Goal: Task Accomplishment & Management: Manage account settings

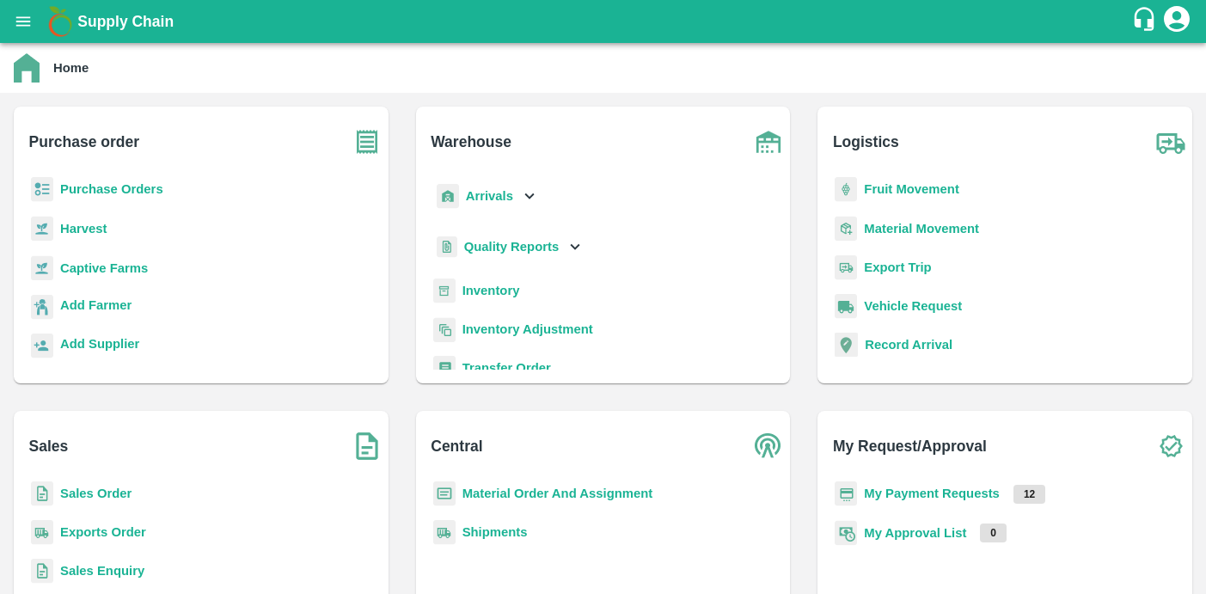
click at [23, 28] on icon "open drawer" at bounding box center [23, 21] width 19 height 19
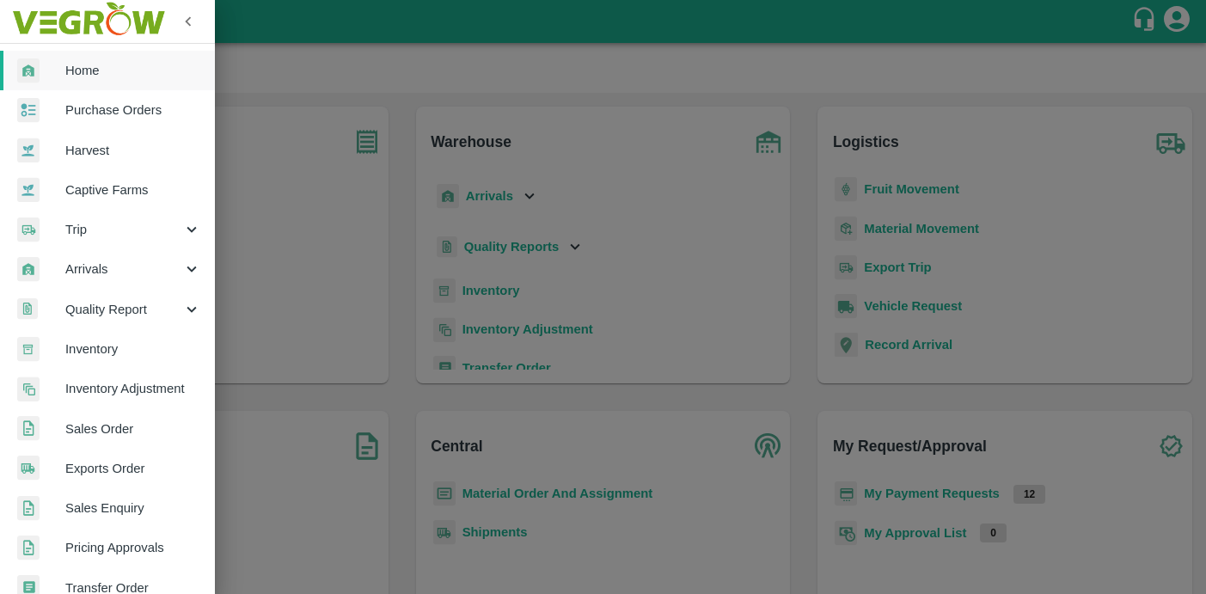
scroll to position [385, 0]
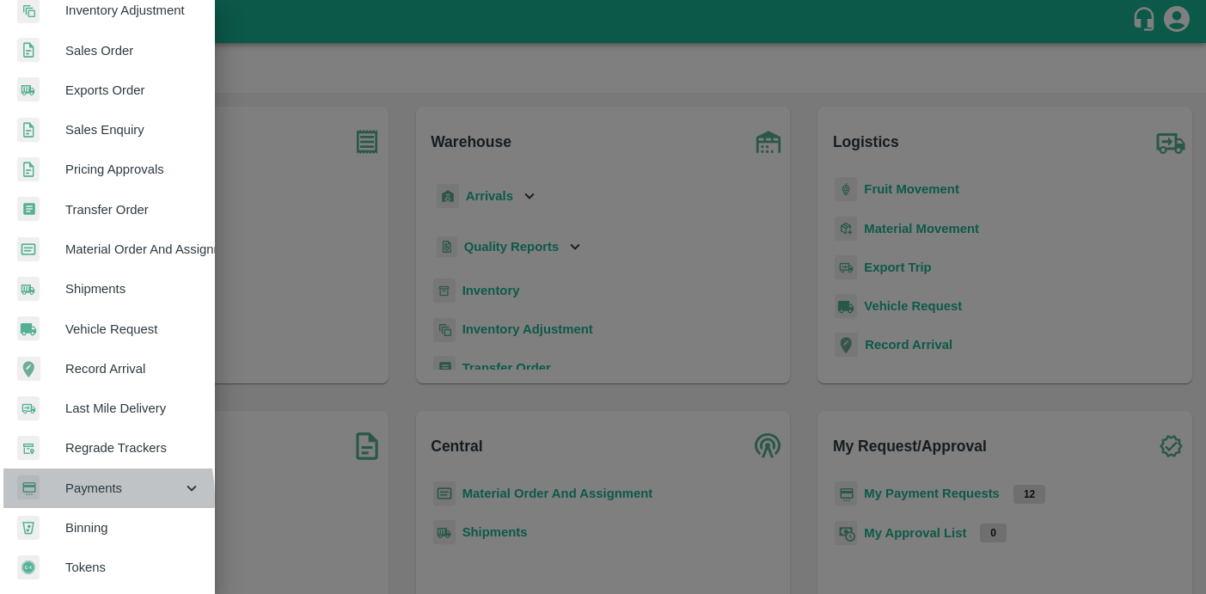
click at [58, 490] on div at bounding box center [41, 488] width 48 height 25
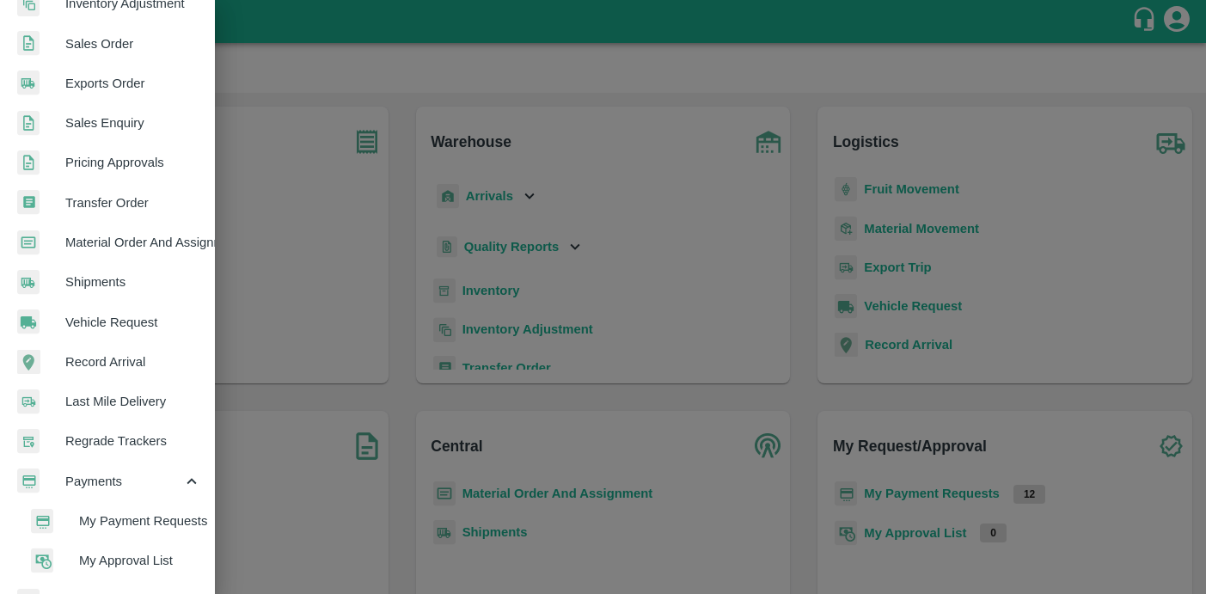
click at [59, 525] on div at bounding box center [55, 521] width 48 height 25
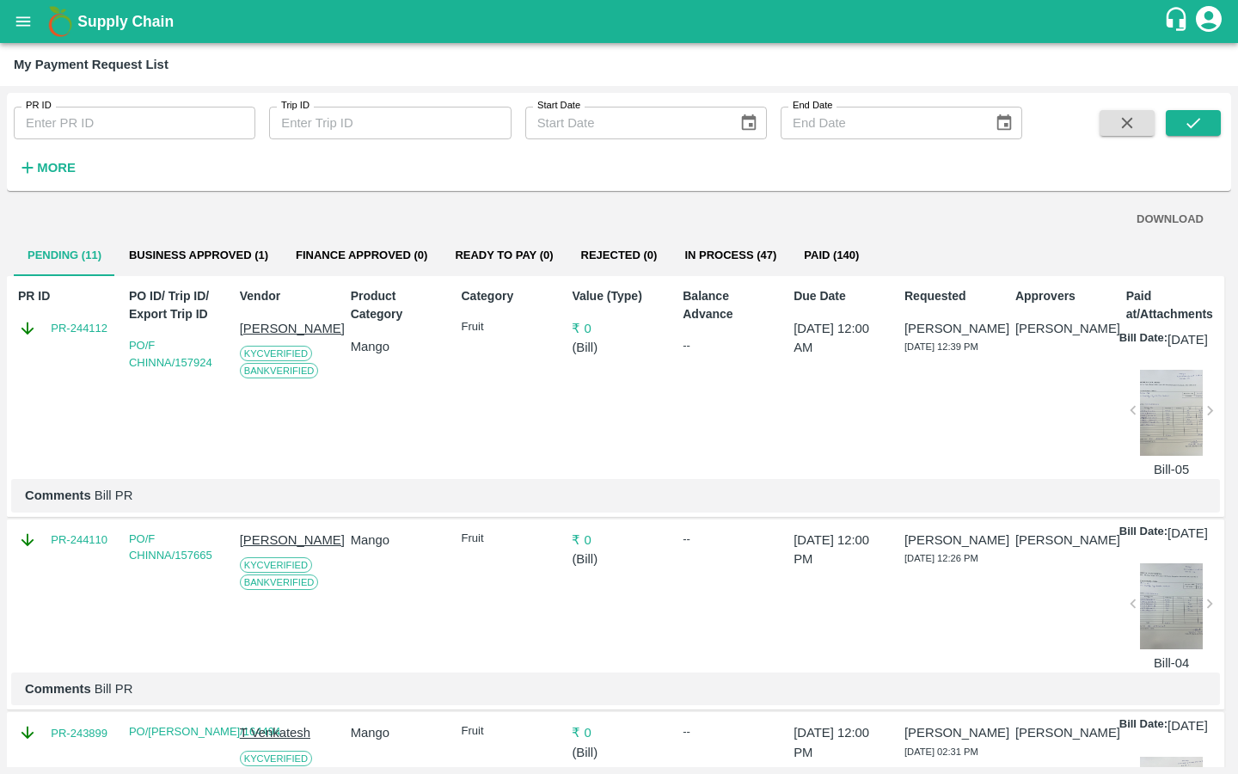
click at [178, 252] on button "Business Approved (1)" at bounding box center [198, 255] width 167 height 41
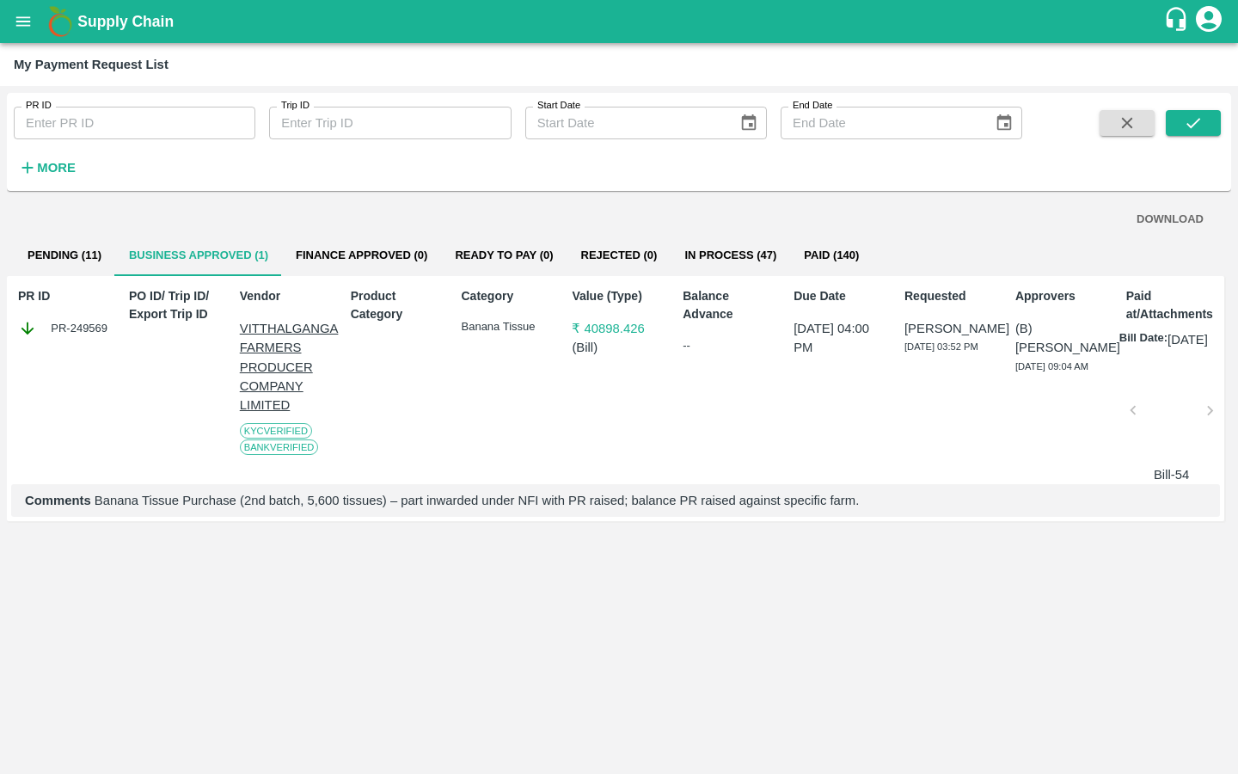
click at [287, 249] on button "Finance Approved (0)" at bounding box center [361, 255] width 159 height 41
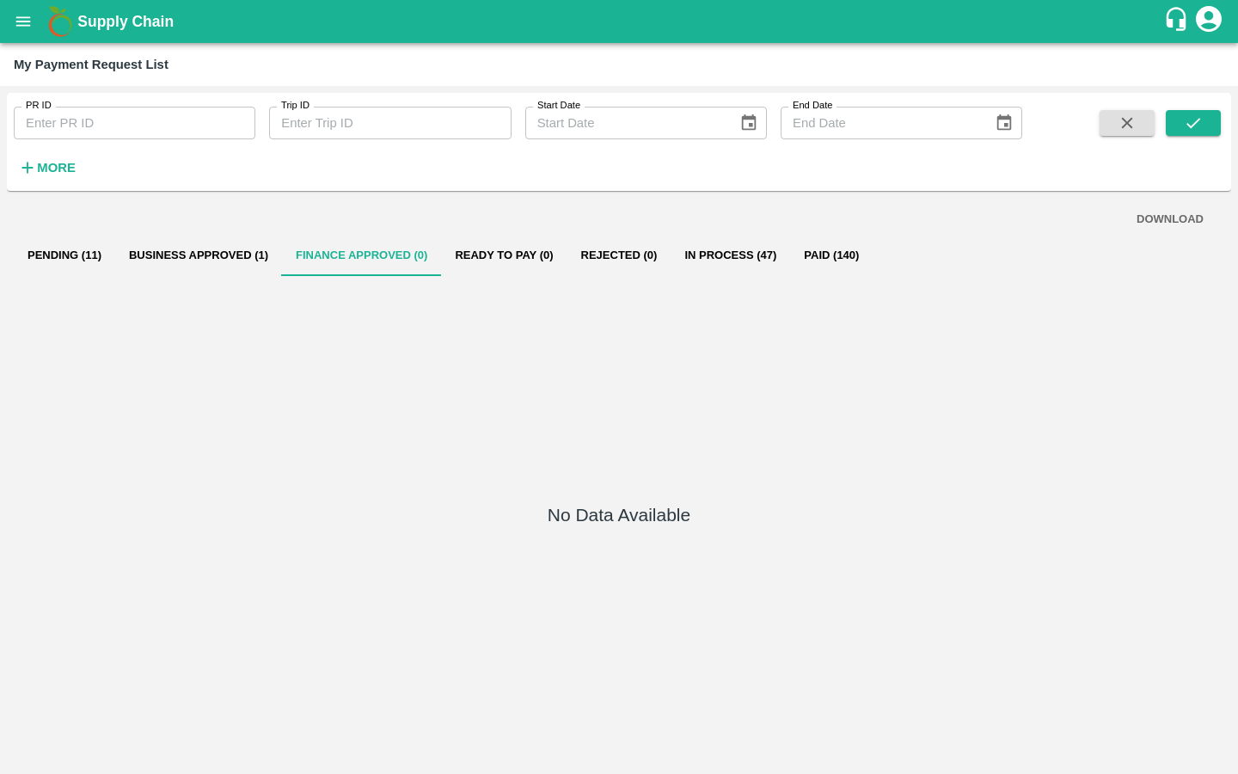
click at [683, 255] on button "In Process (47)" at bounding box center [731, 255] width 120 height 41
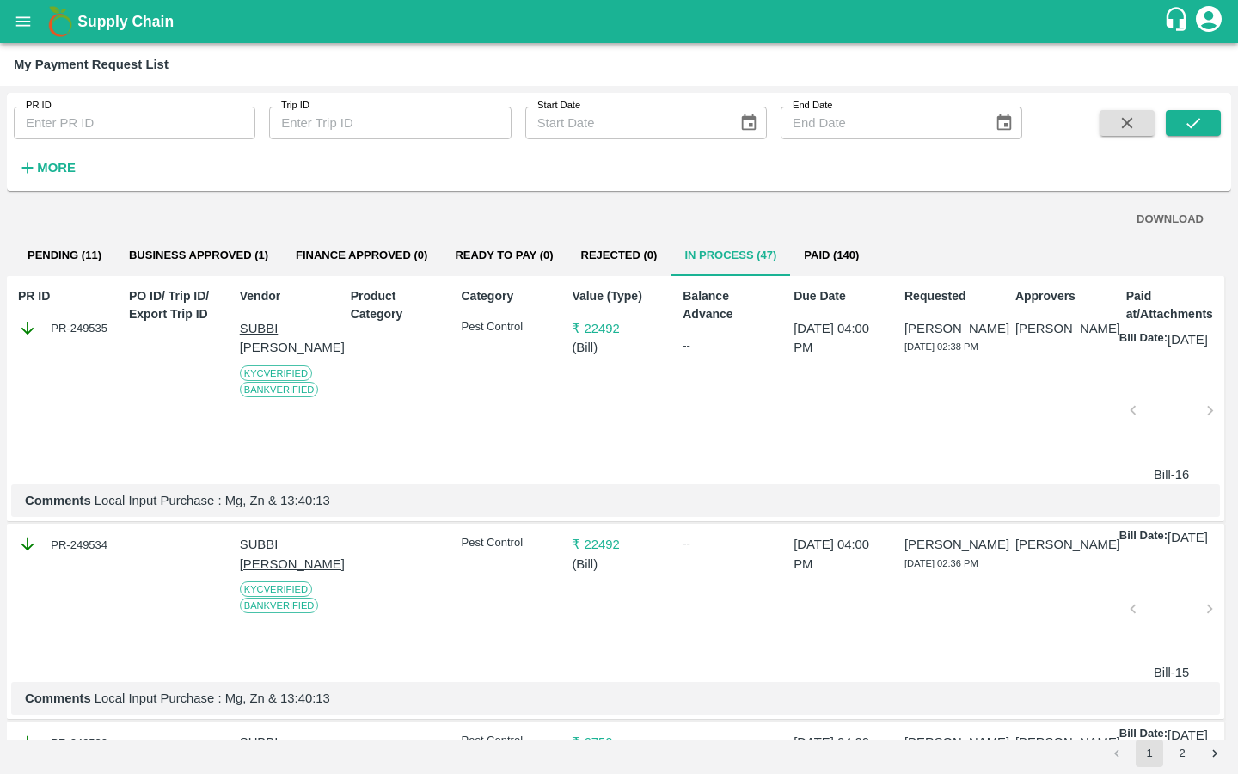
click at [237, 254] on button "Business Approved (1)" at bounding box center [198, 255] width 167 height 41
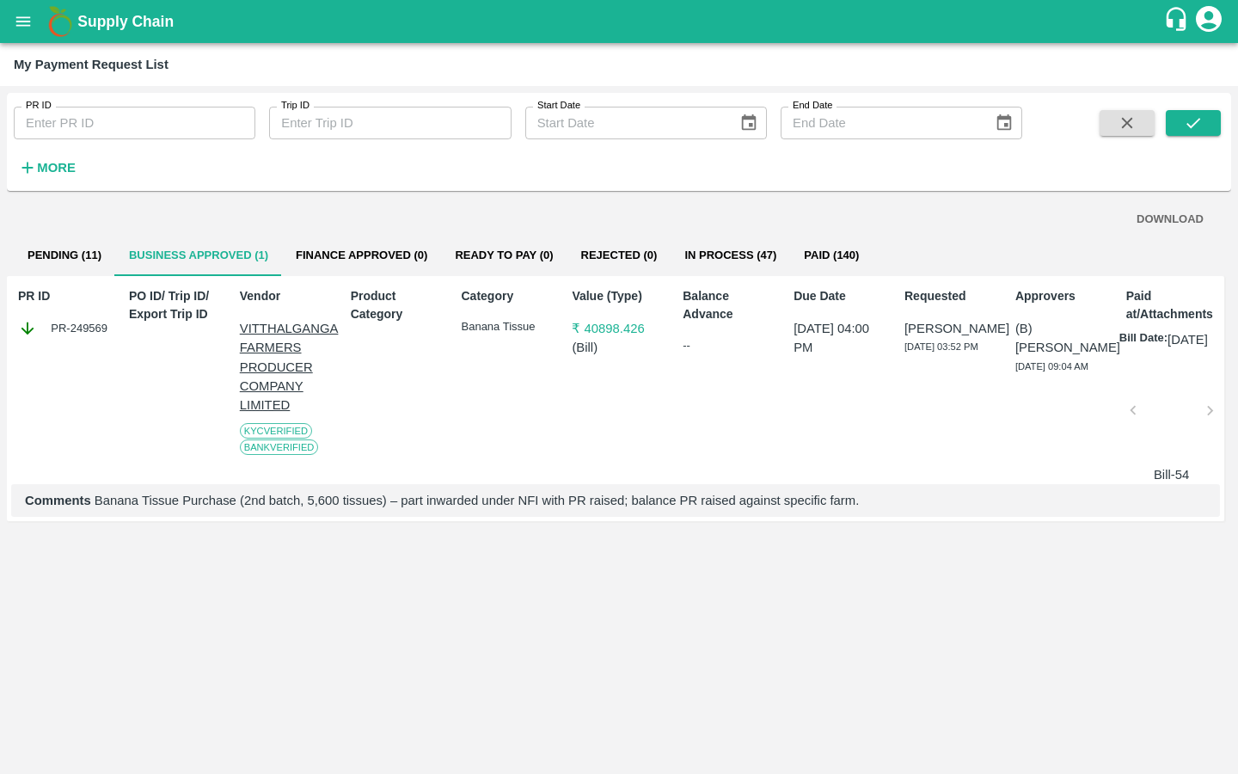
click at [752, 266] on button "In Process (47)" at bounding box center [731, 255] width 120 height 41
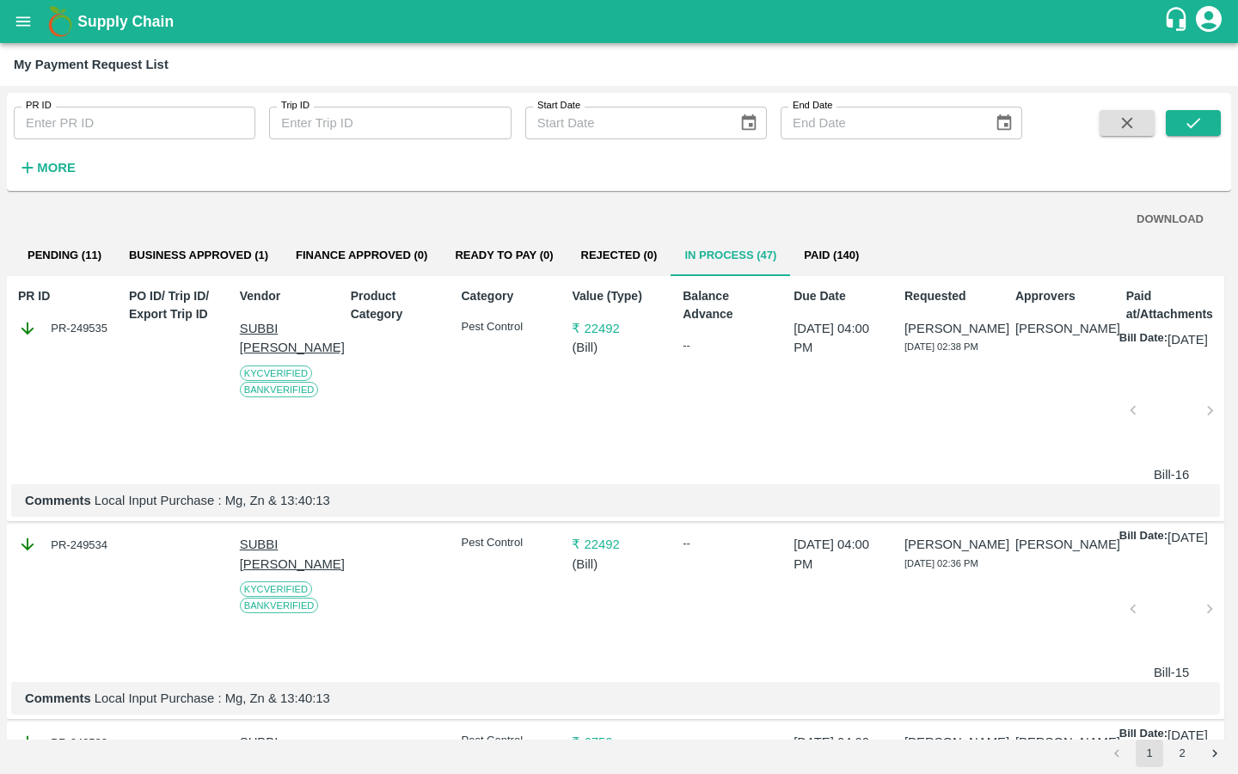
click at [245, 234] on div "DOWNLOAD" at bounding box center [619, 220] width 1183 height 30
click at [209, 249] on button "Business Approved (1)" at bounding box center [198, 255] width 167 height 41
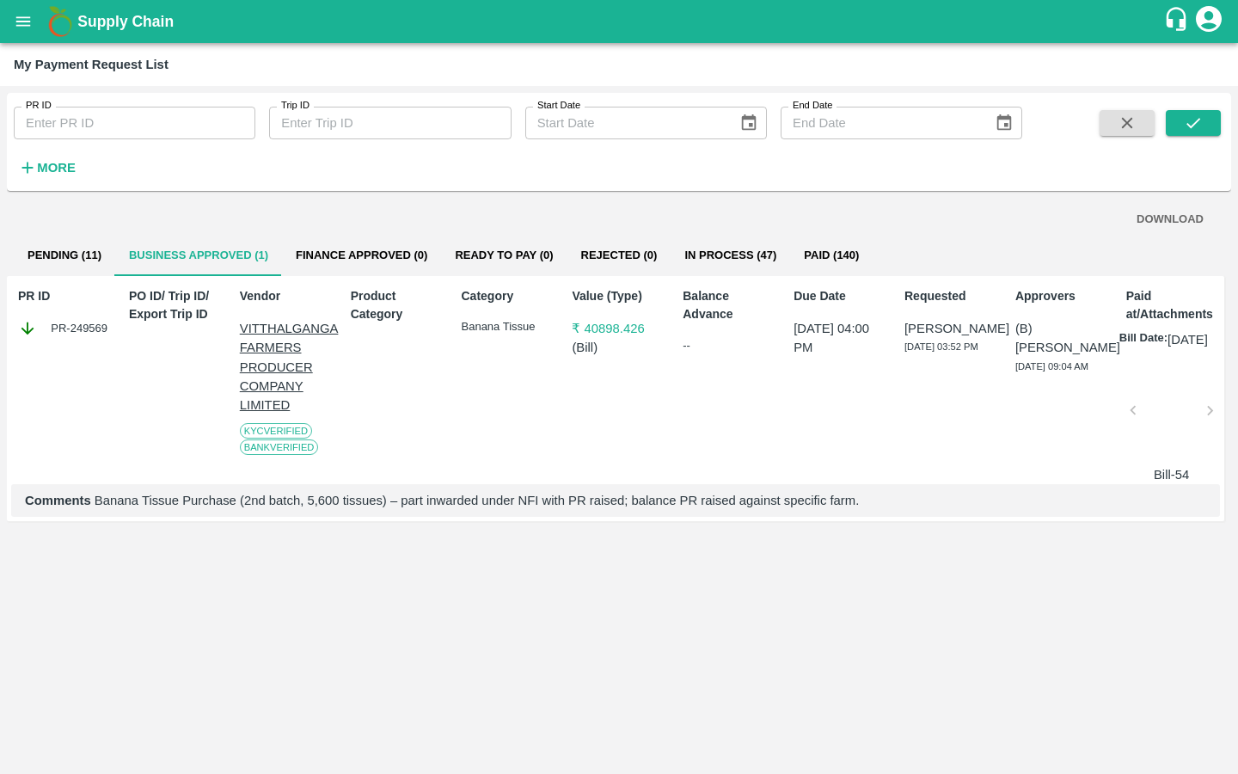
click at [64, 258] on button "Pending (11)" at bounding box center [64, 255] width 101 height 41
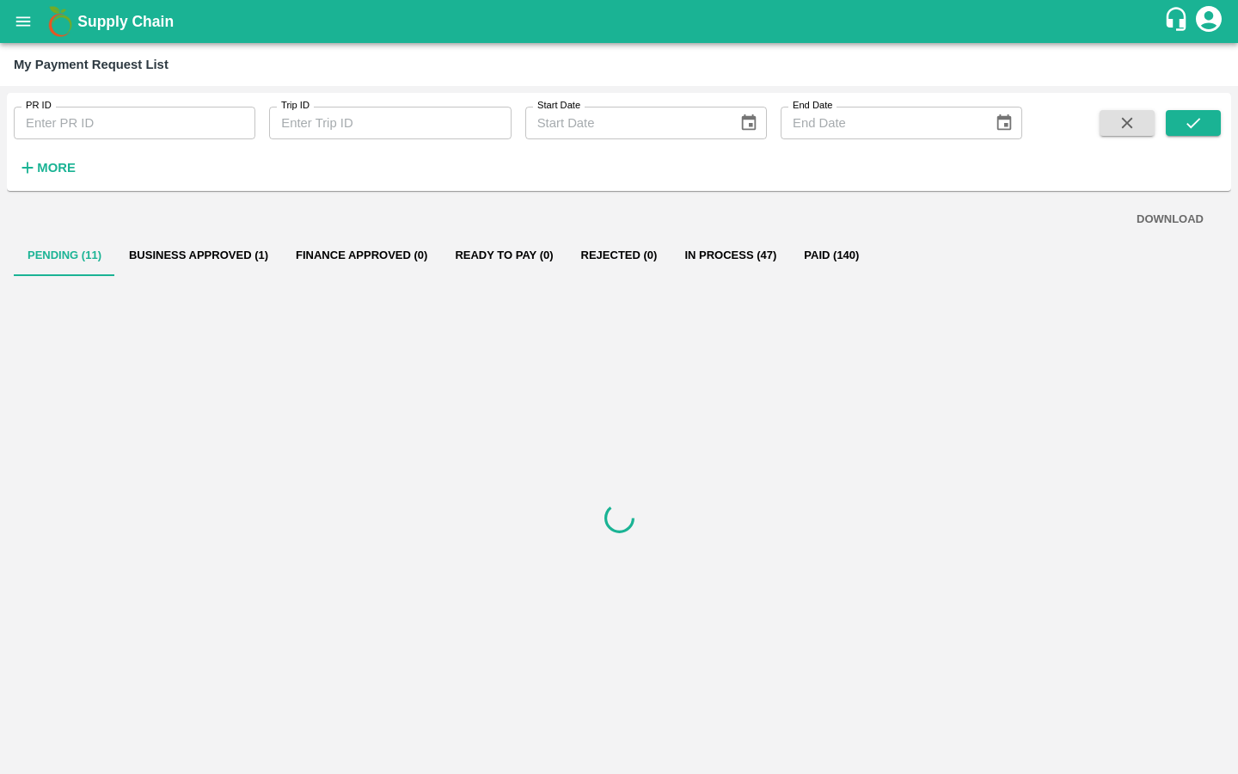
click at [175, 252] on button "Business Approved (1)" at bounding box center [198, 255] width 167 height 41
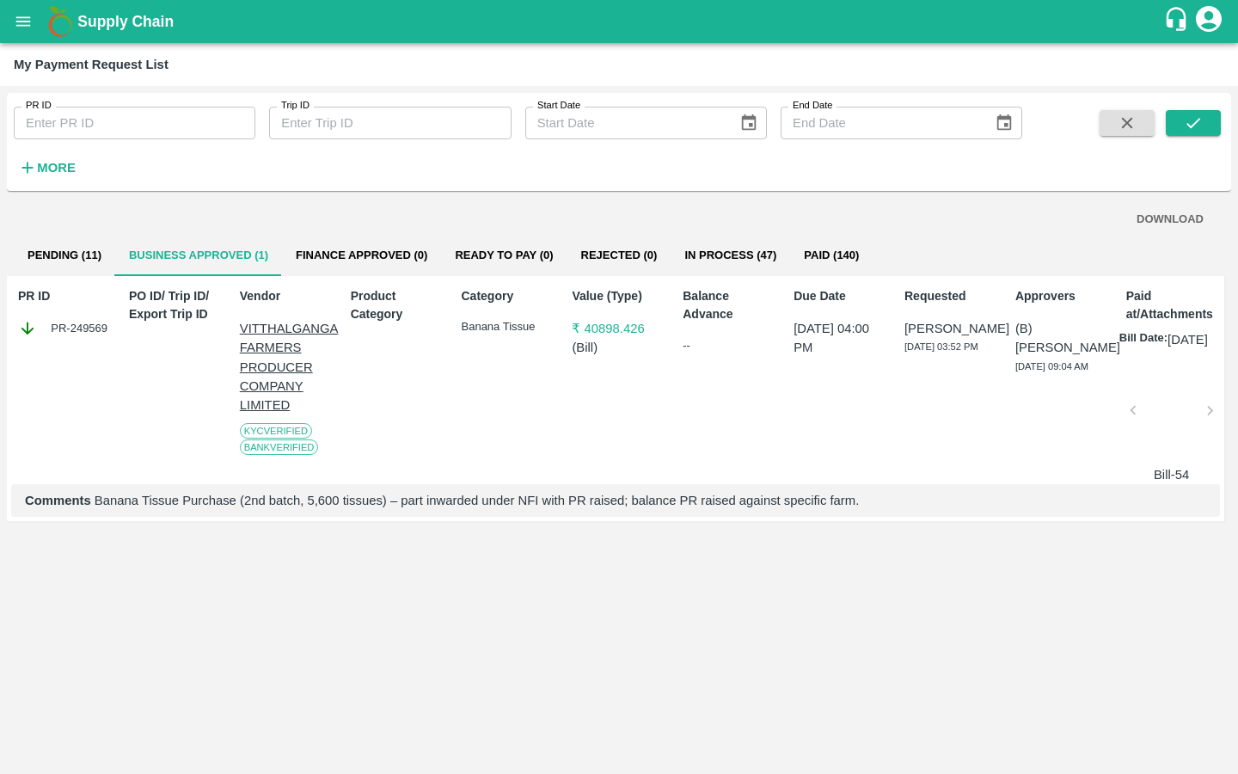
click at [72, 243] on button "Pending (11)" at bounding box center [64, 255] width 101 height 41
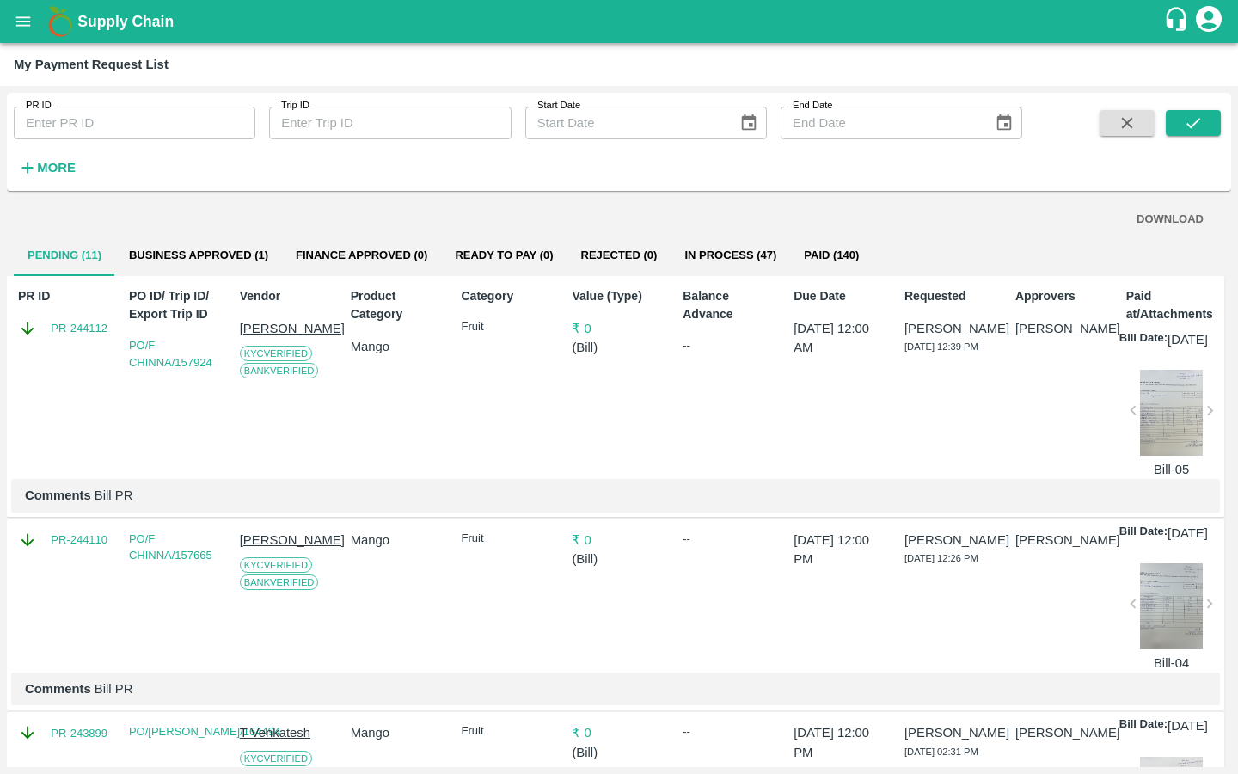
click at [169, 242] on button "Business Approved (1)" at bounding box center [198, 255] width 167 height 41
click at [55, 256] on button "Pending (11)" at bounding box center [64, 255] width 101 height 41
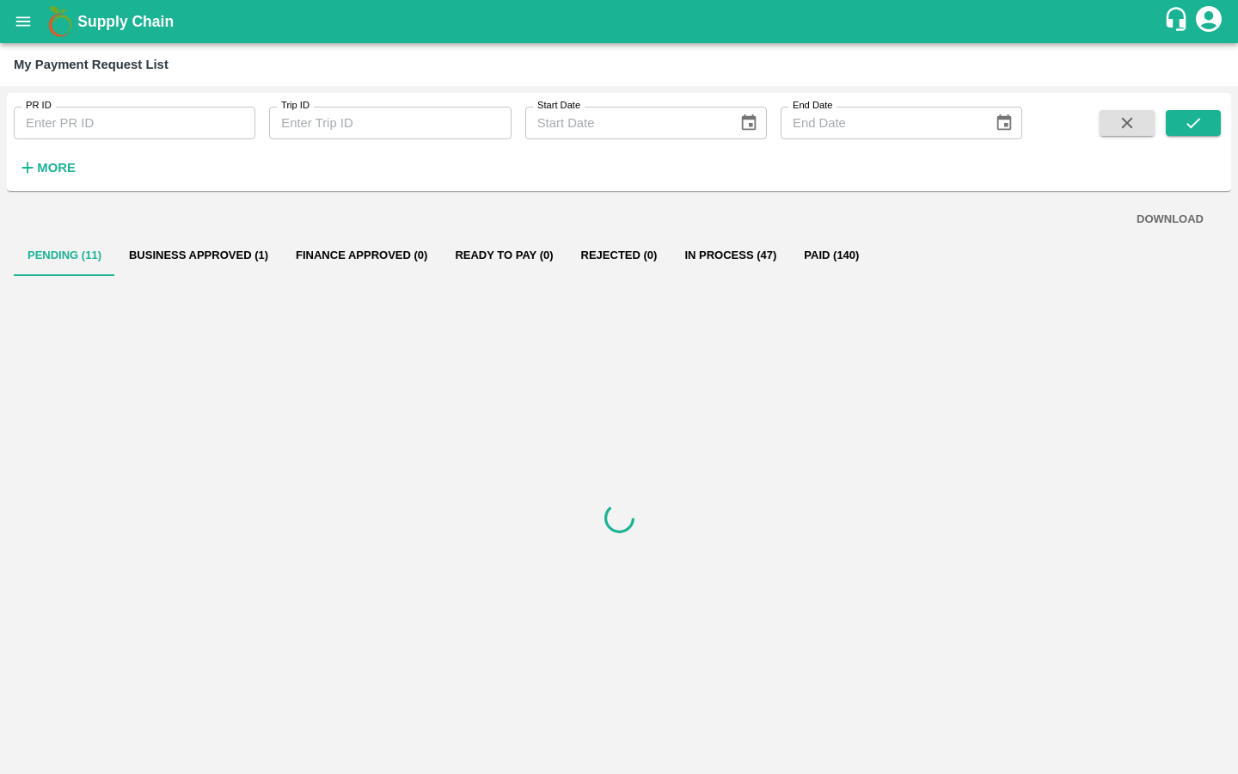
click at [232, 270] on button "Business Approved (1)" at bounding box center [198, 255] width 167 height 41
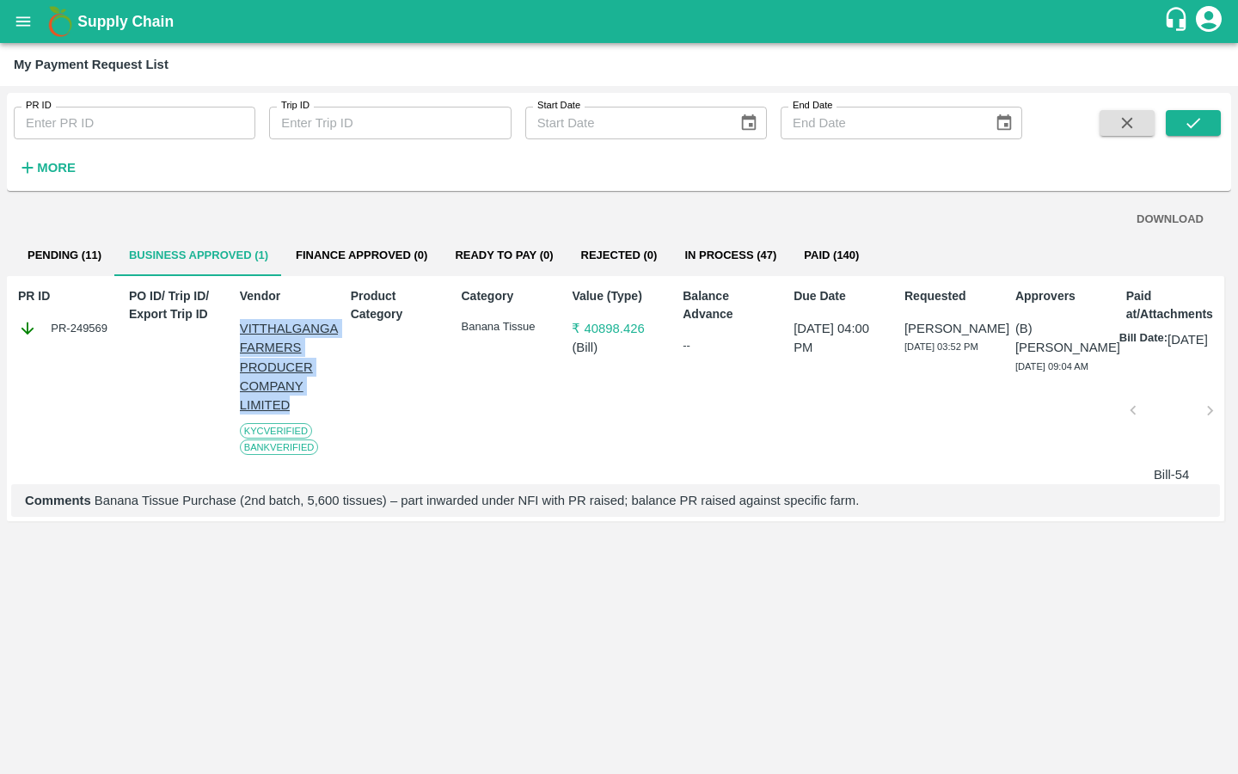
drag, startPoint x: 231, startPoint y: 326, endPoint x: 304, endPoint y: 404, distance: 106.5
click at [304, 404] on div "PR ID PR-249569 PO ID/ Trip ID/ Export Trip ID Vendor VITTHALGANGA FARMERS PROD…" at bounding box center [616, 398] width 1218 height 245
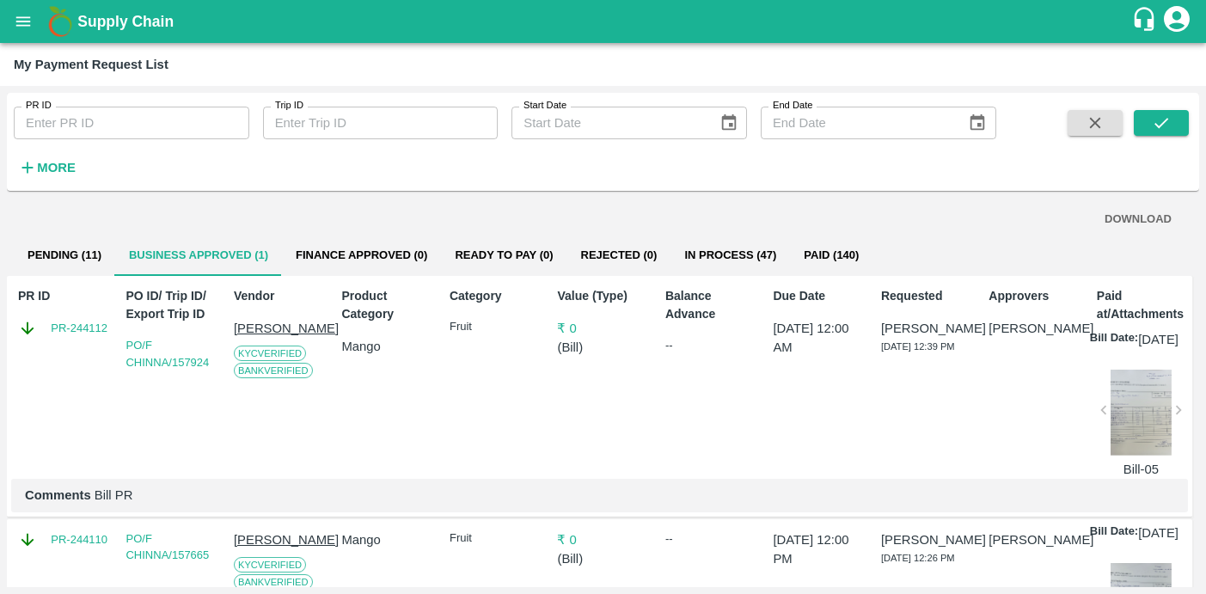
click at [93, 252] on button "Pending (11)" at bounding box center [64, 255] width 101 height 41
click at [218, 252] on button "Business Approved (1)" at bounding box center [198, 255] width 167 height 41
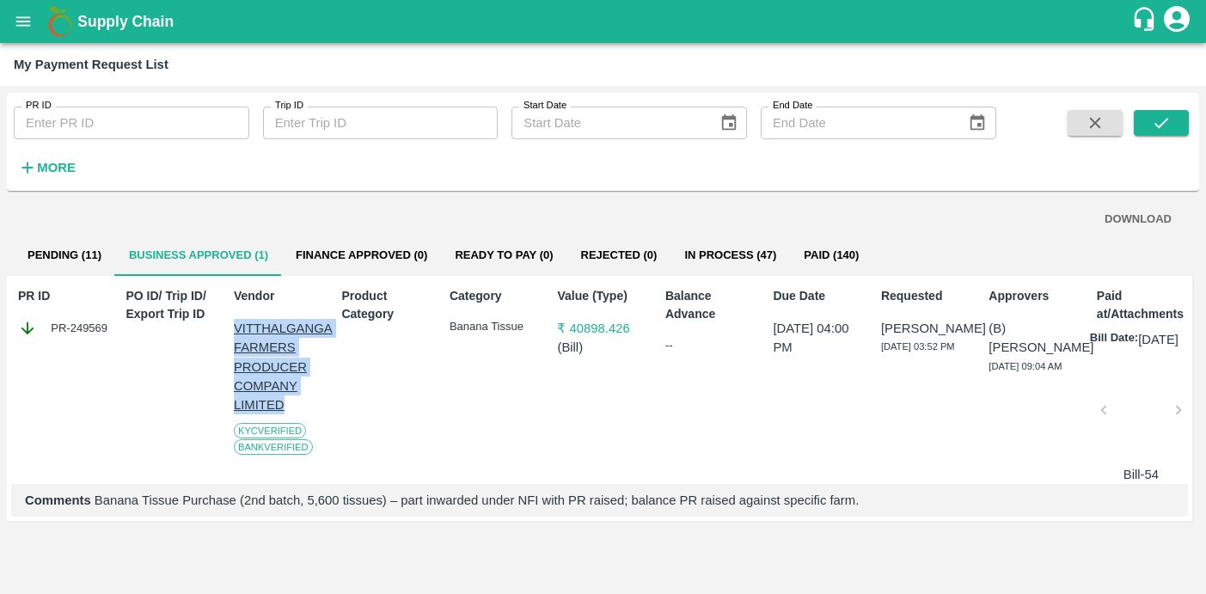
drag, startPoint x: 224, startPoint y: 322, endPoint x: 302, endPoint y: 404, distance: 113.2
click at [302, 404] on div "PR ID PR-249569 PO ID/ Trip ID/ Export Trip ID Vendor VITTHALGANGA FARMERS PROD…" at bounding box center [600, 398] width 1186 height 245
copy p "VITTHALGANGA FARMERS PRODUCER COMPANY LIMITED"
